Goal: Information Seeking & Learning: Check status

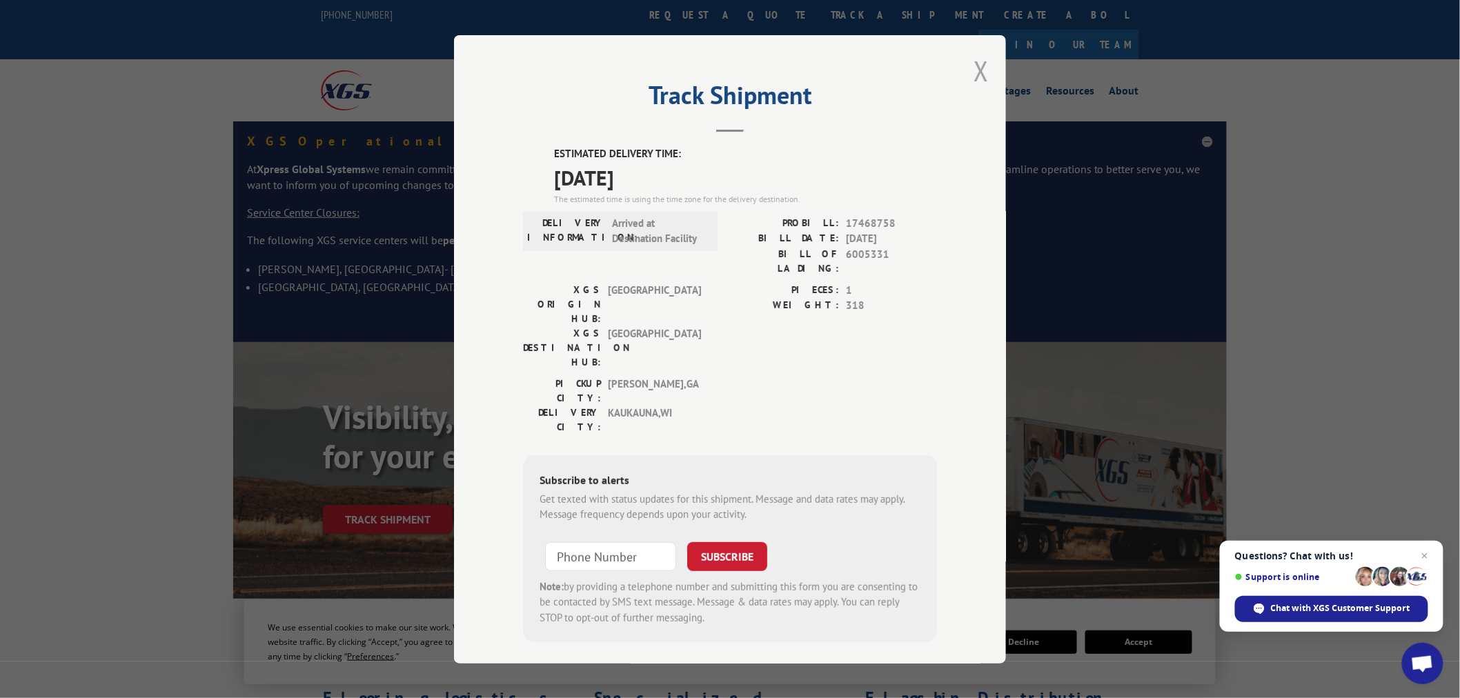
click at [977, 81] on button "Close modal" at bounding box center [981, 70] width 15 height 37
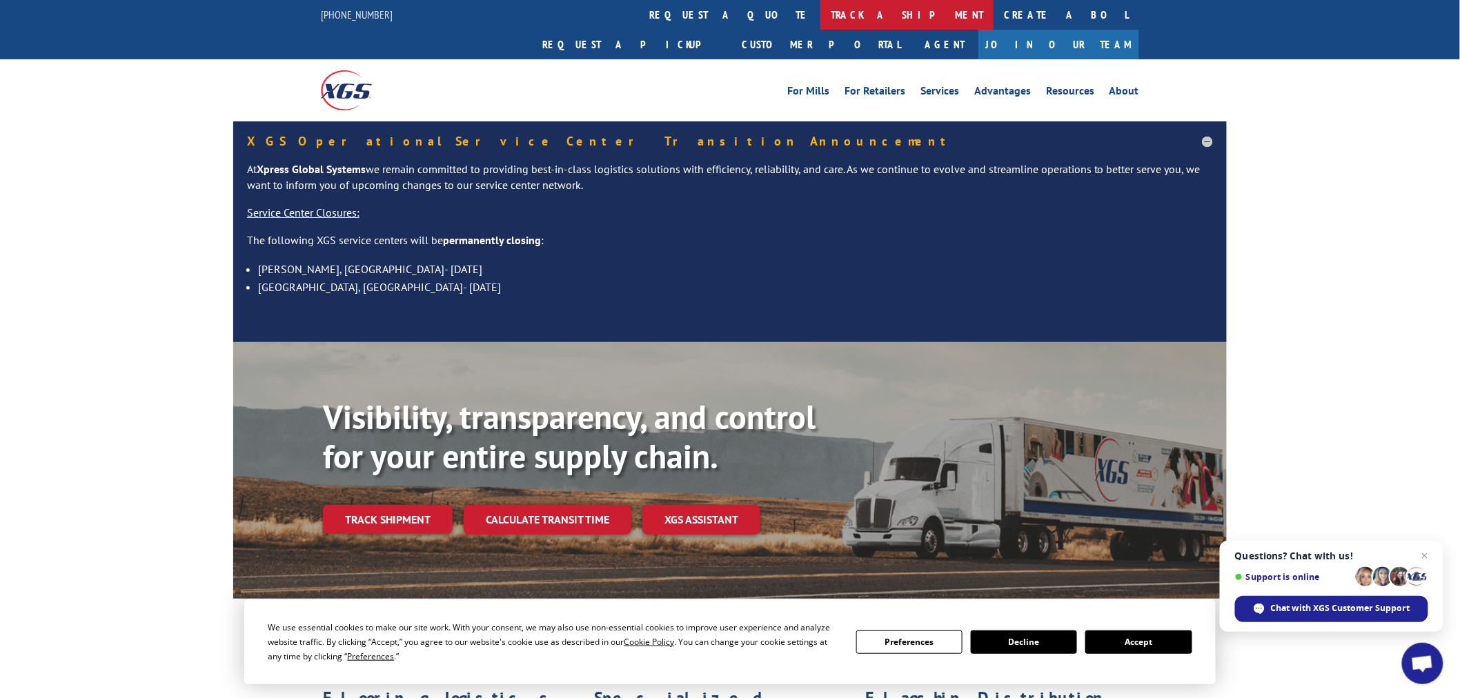
click at [821, 18] on link "track a shipment" at bounding box center [907, 15] width 173 height 30
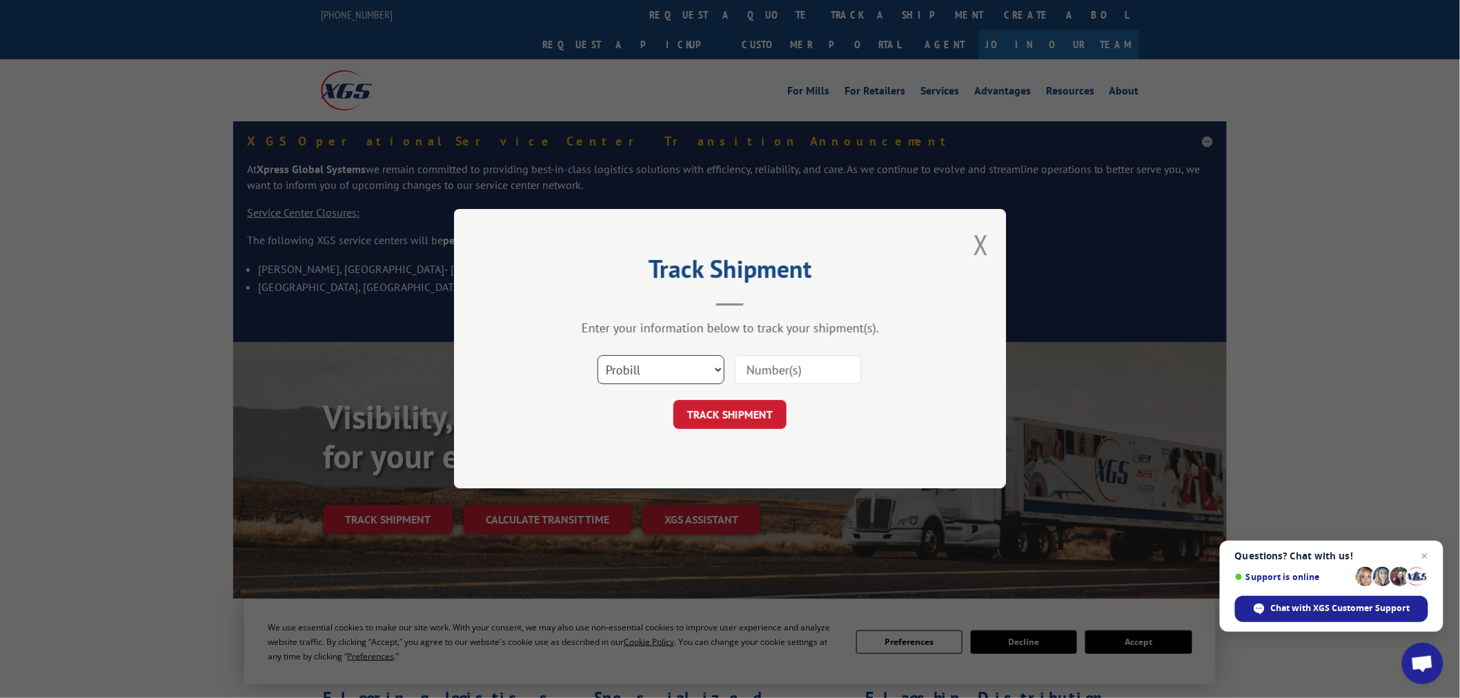
click at [674, 368] on select "Select category... Probill BOL PO" at bounding box center [661, 370] width 127 height 29
click at [640, 471] on div "Track Shipment Enter your information below to track your shipment(s). Select c…" at bounding box center [730, 348] width 552 height 279
click at [669, 370] on select "Select category... Probill BOL PO" at bounding box center [661, 370] width 127 height 29
select select "po"
click at [598, 356] on select "Select category... Probill BOL PO" at bounding box center [661, 370] width 127 height 29
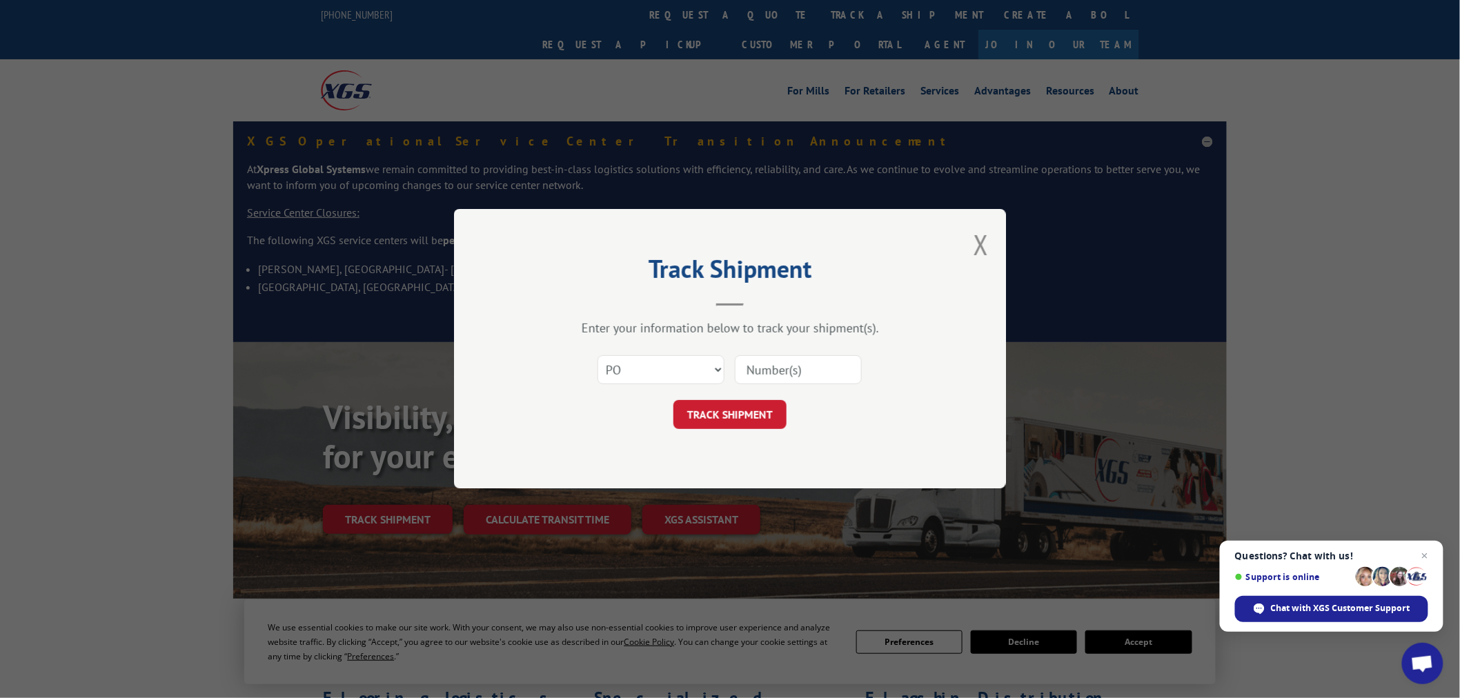
click at [803, 371] on input at bounding box center [798, 370] width 127 height 29
paste input "5529014"
type input "5529014"
click at [742, 408] on button "TRACK SHIPMENT" at bounding box center [730, 415] width 113 height 29
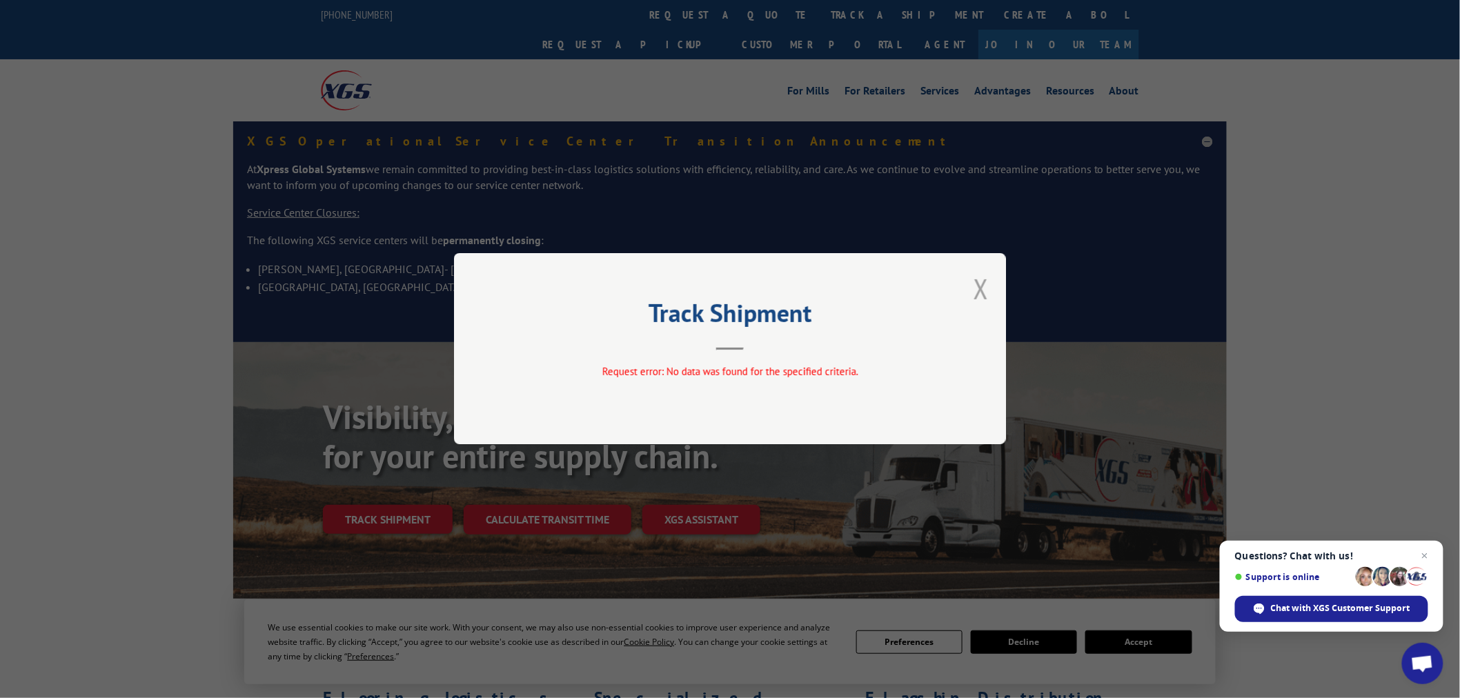
click at [974, 292] on button "Close modal" at bounding box center [981, 289] width 15 height 37
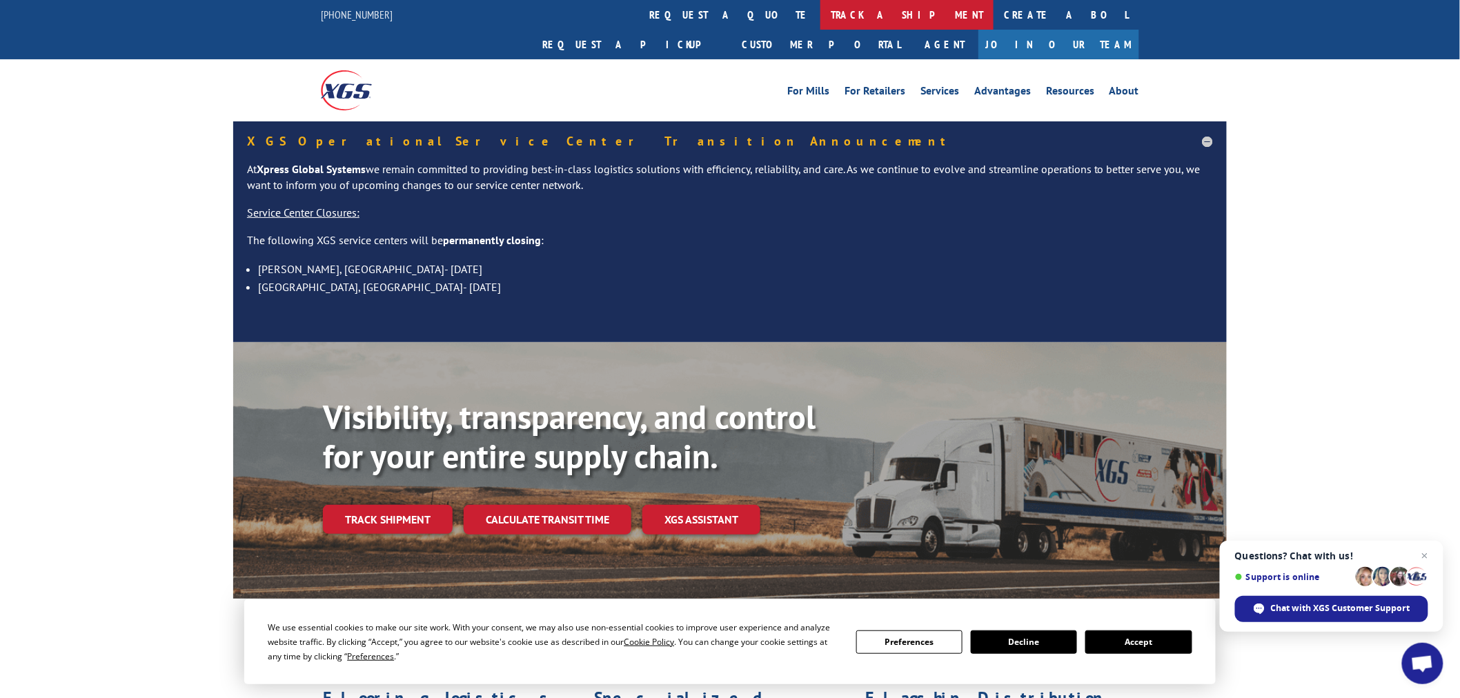
click at [821, 8] on link "track a shipment" at bounding box center [907, 15] width 173 height 30
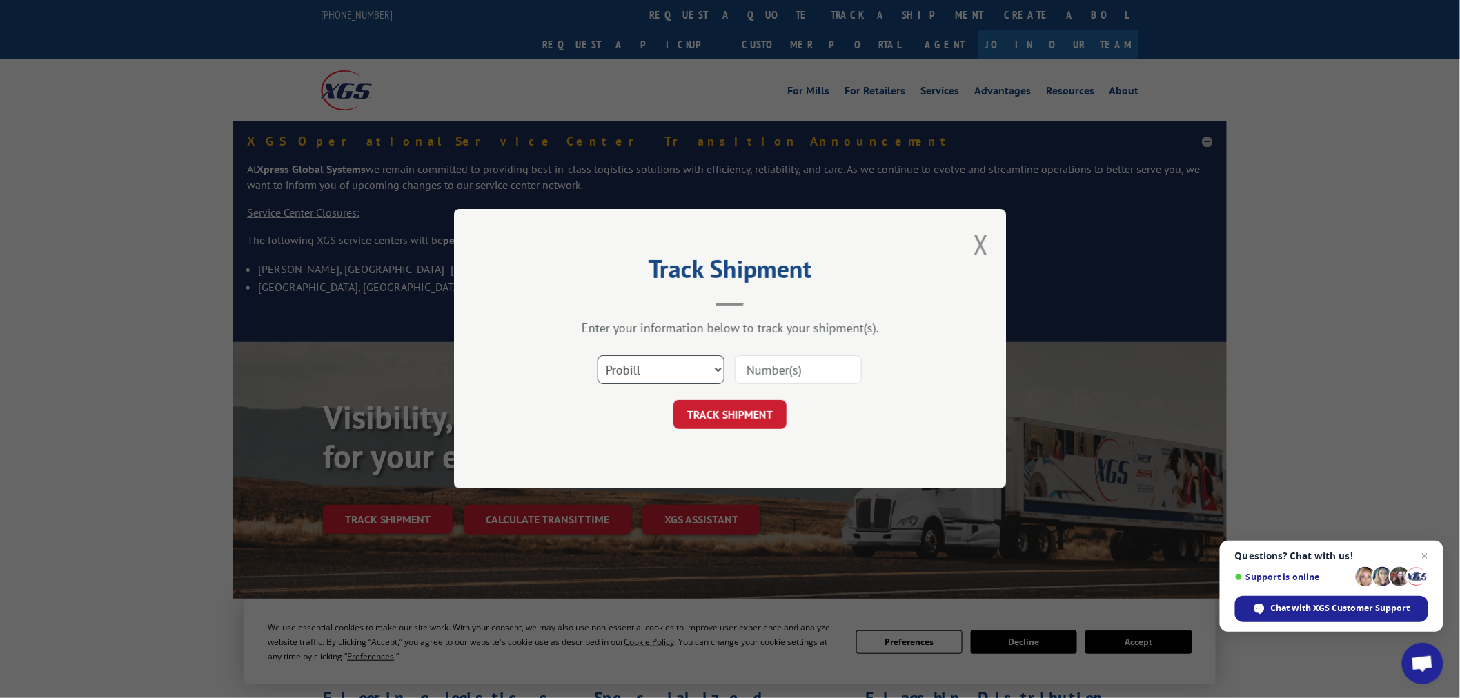
click at [637, 376] on select "Select category... Probill BOL PO" at bounding box center [661, 370] width 127 height 29
select select "po"
click at [598, 356] on select "Select category... Probill BOL PO" at bounding box center [661, 370] width 127 height 29
click at [774, 371] on input at bounding box center [798, 370] width 127 height 29
paste input "15529014"
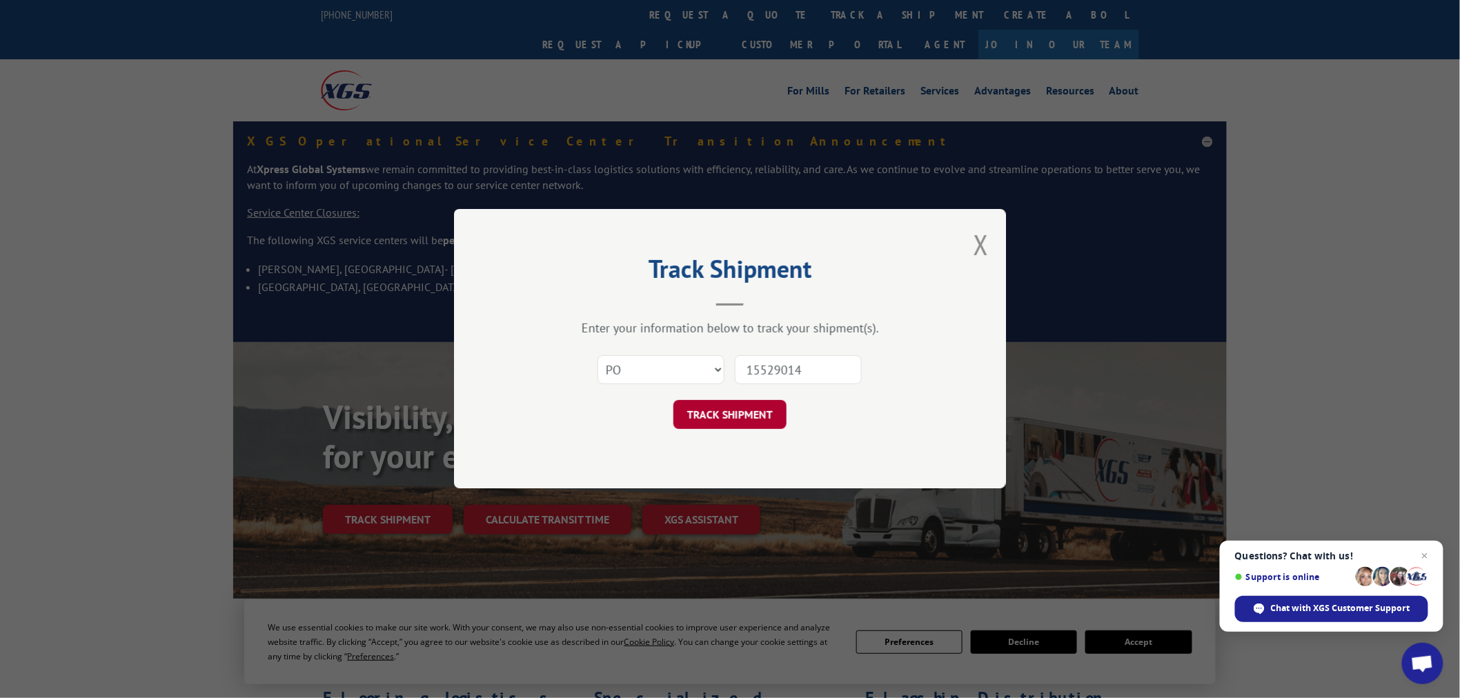
type input "15529014"
click at [744, 426] on button "TRACK SHIPMENT" at bounding box center [730, 415] width 113 height 29
